Goal: Task Accomplishment & Management: Use online tool/utility

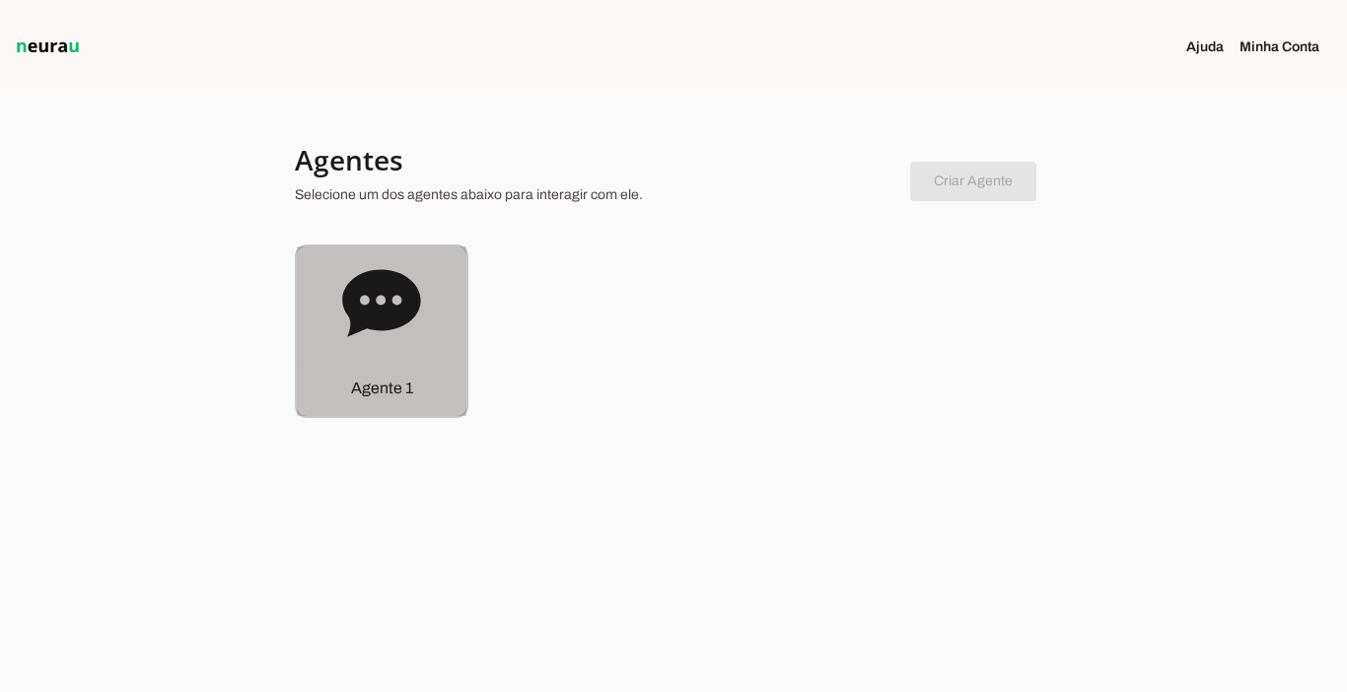
click at [355, 391] on p "Agente 1" at bounding box center [382, 389] width 62 height 24
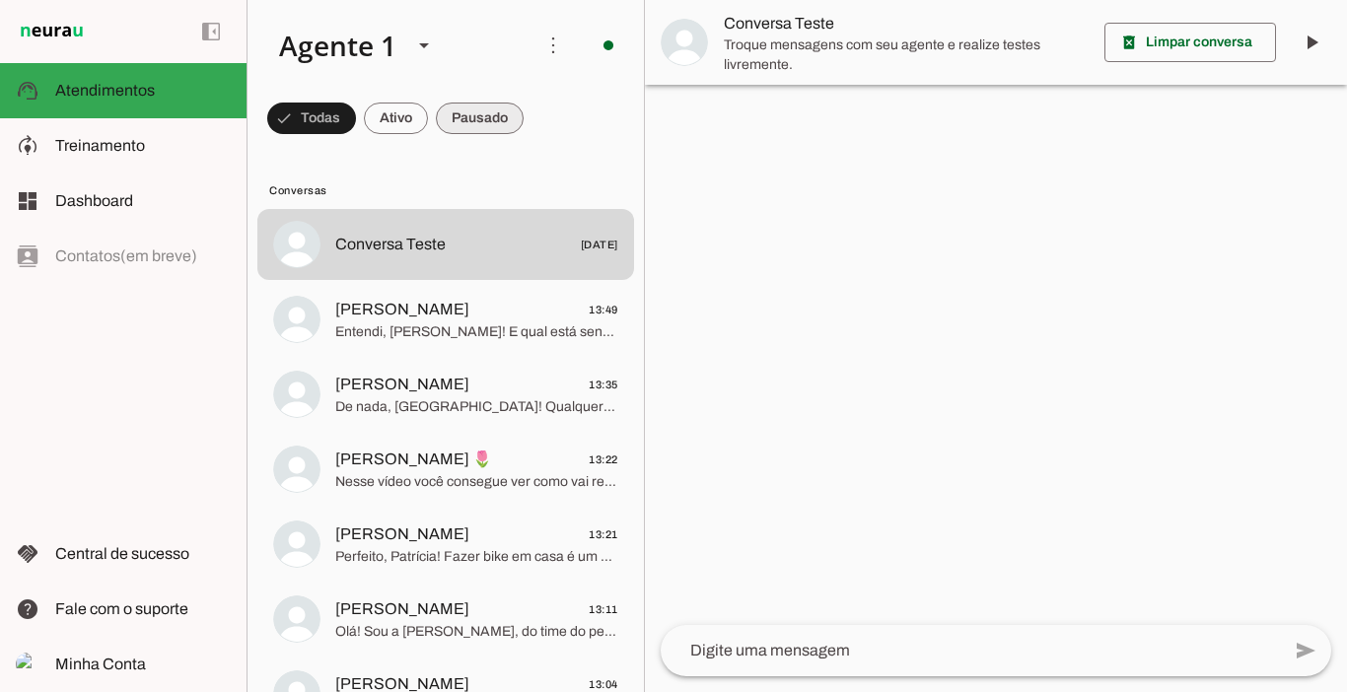
click at [486, 132] on span at bounding box center [480, 118] width 88 height 47
